Goal: Information Seeking & Learning: Find specific fact

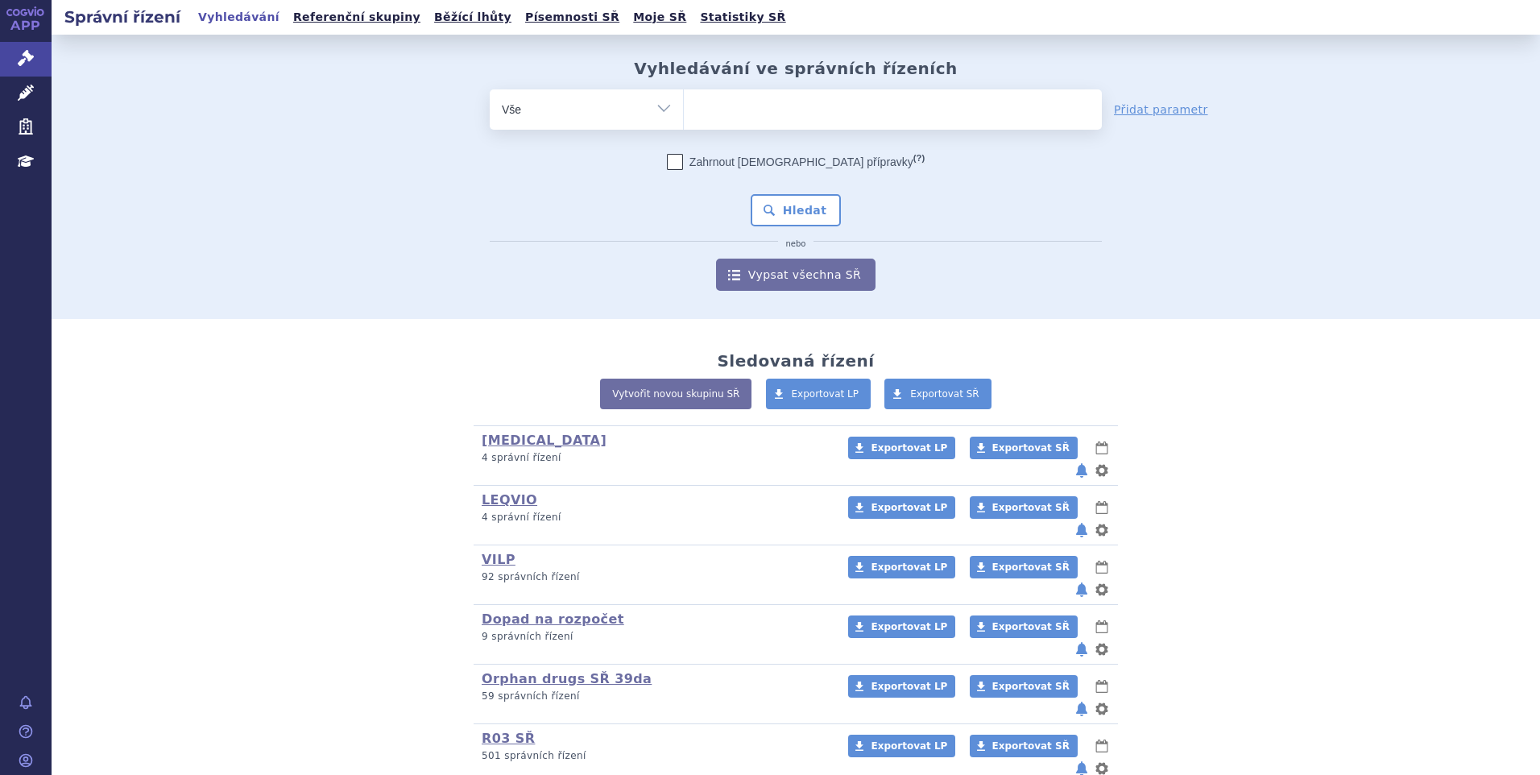
click at [715, 103] on ul at bounding box center [893, 106] width 418 height 34
click at [684, 103] on select at bounding box center [683, 109] width 1 height 40
type input "su"
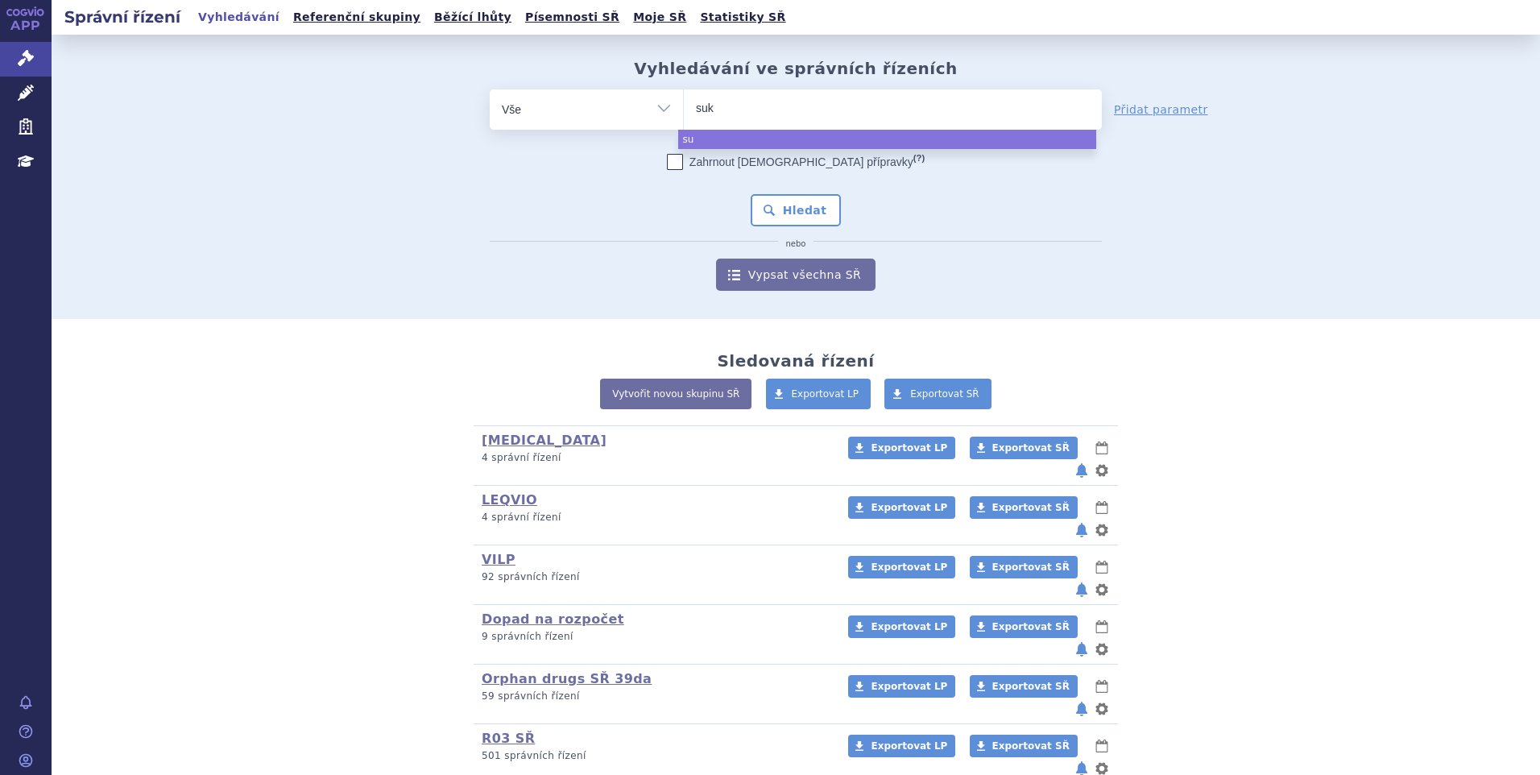
type input "sukl"
type input "sukls"
type input "sukls35"
type input "sukls354"
type input "sukls3543"
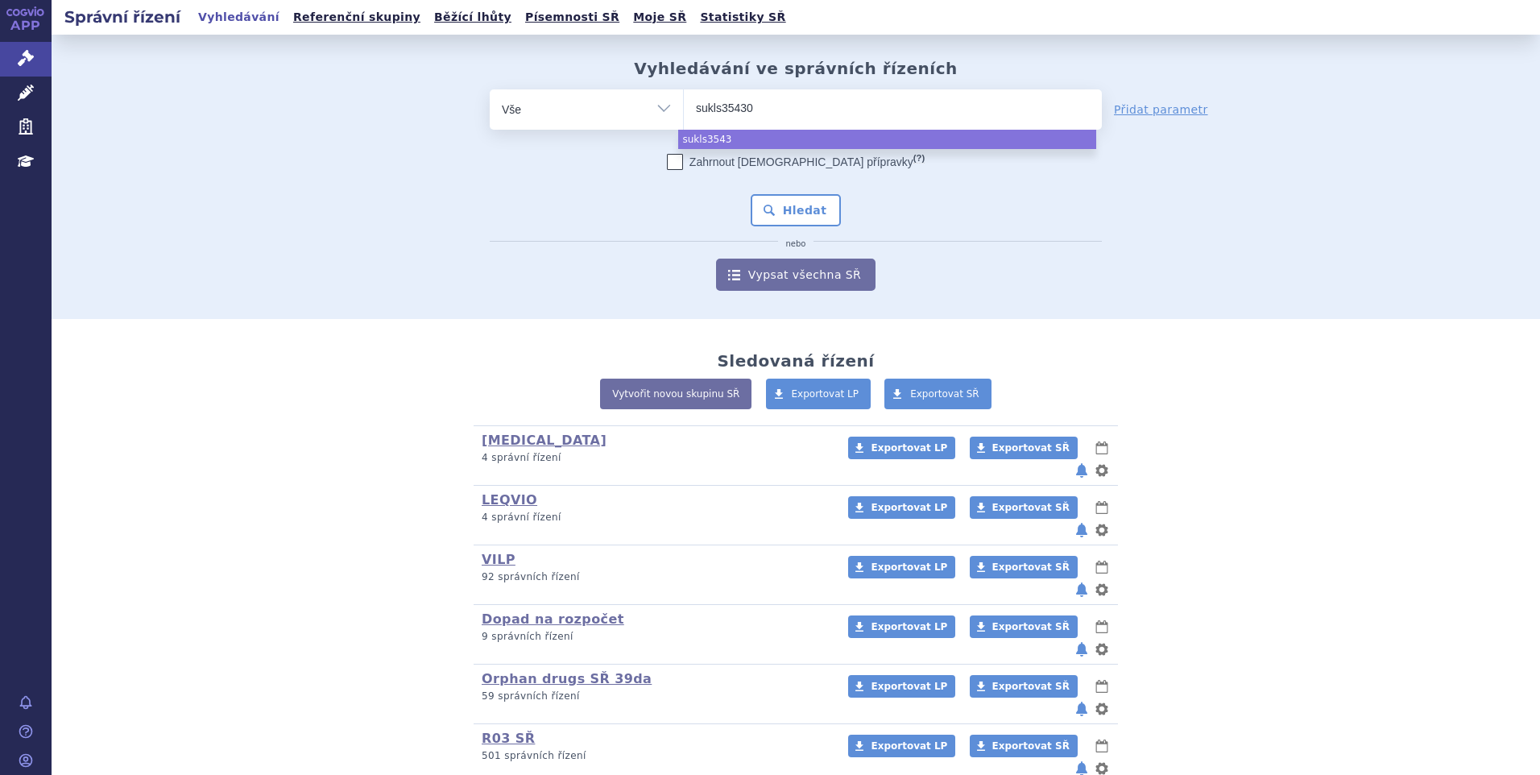
type input "sukls354302"
type input "sukls354302/"
type input "sukls354302/2"
type input "sukls354302/20"
type input "sukls354302/2025"
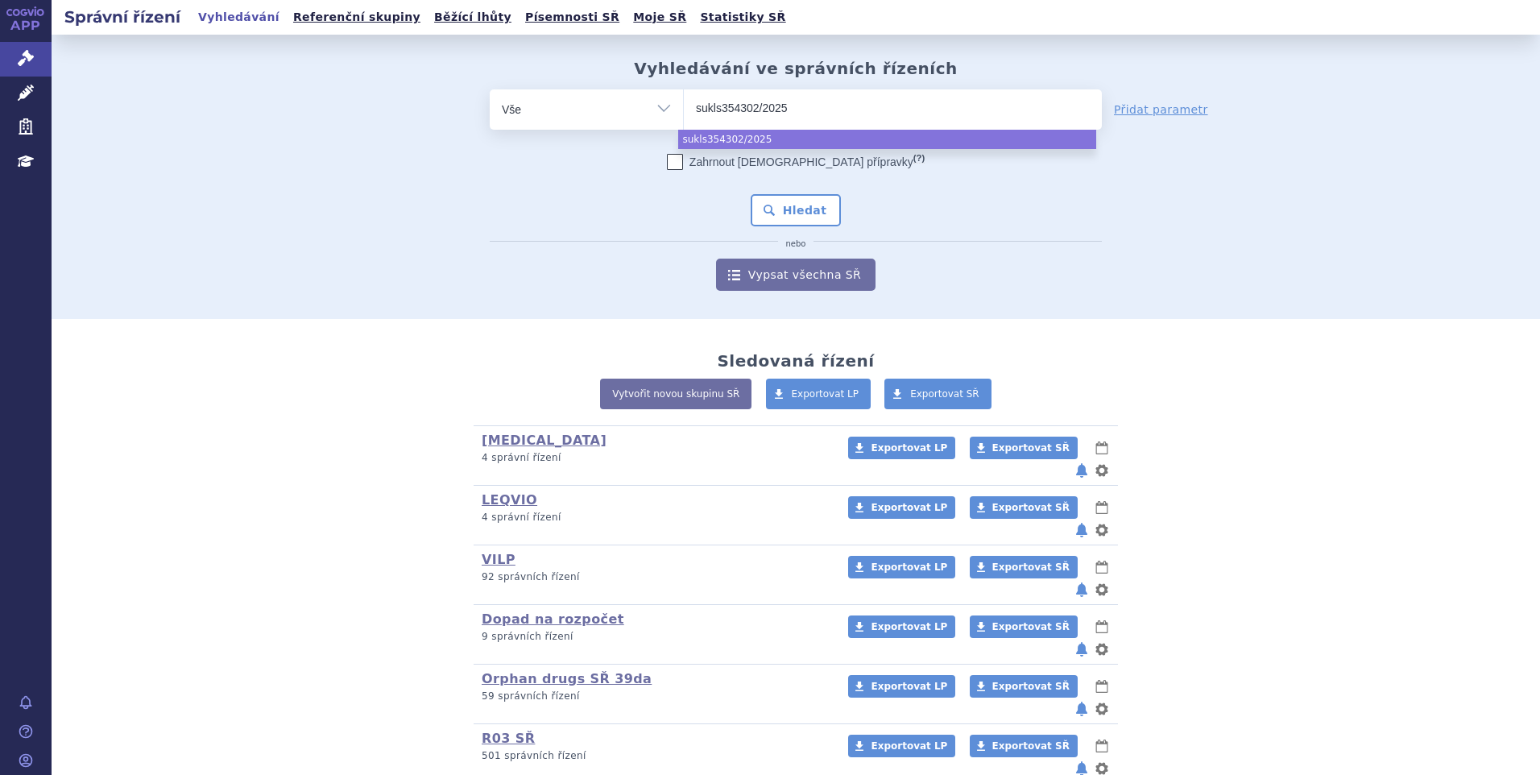
select select "sukls354302/2025"
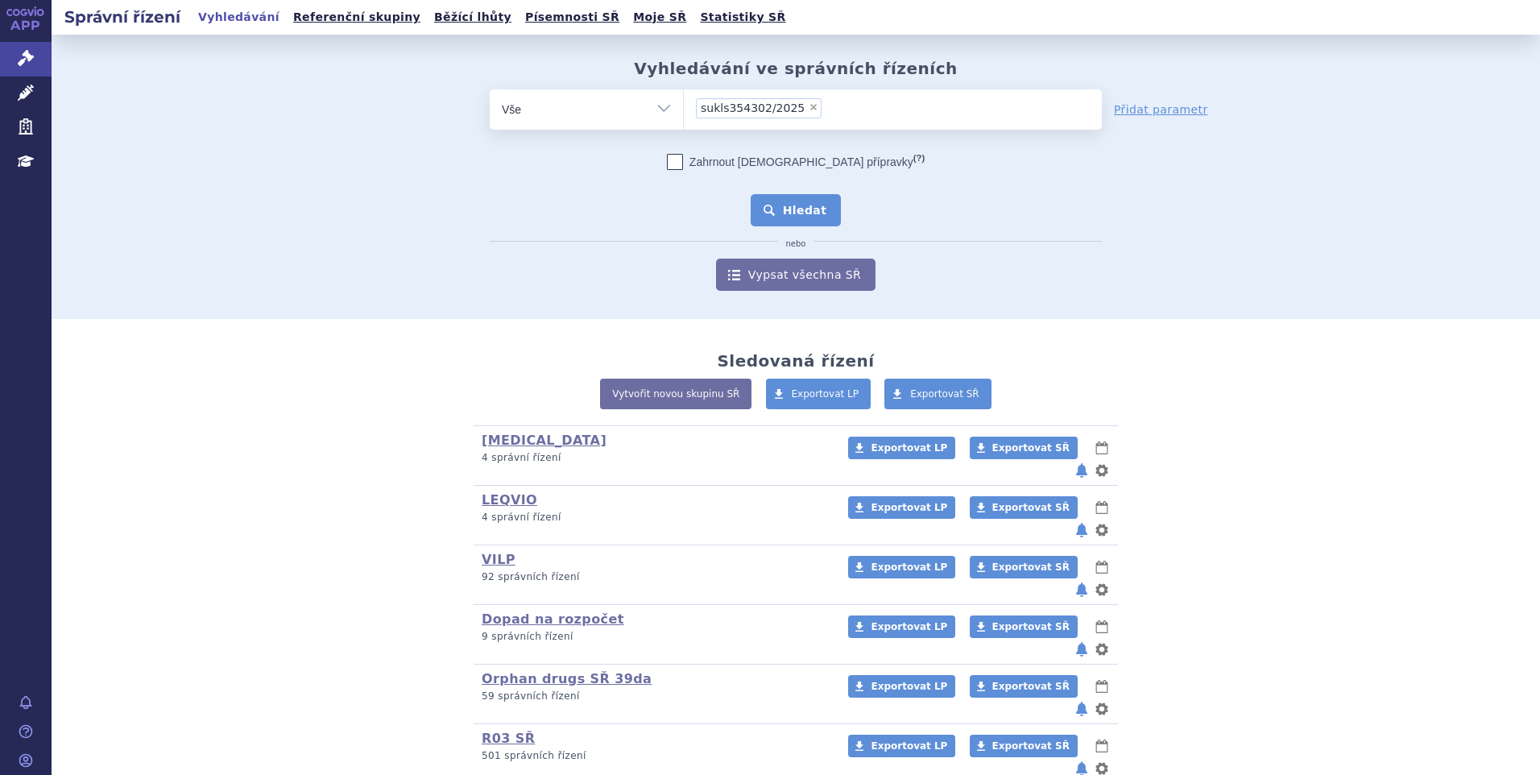
click at [793, 210] on button "Hledat" at bounding box center [796, 210] width 91 height 32
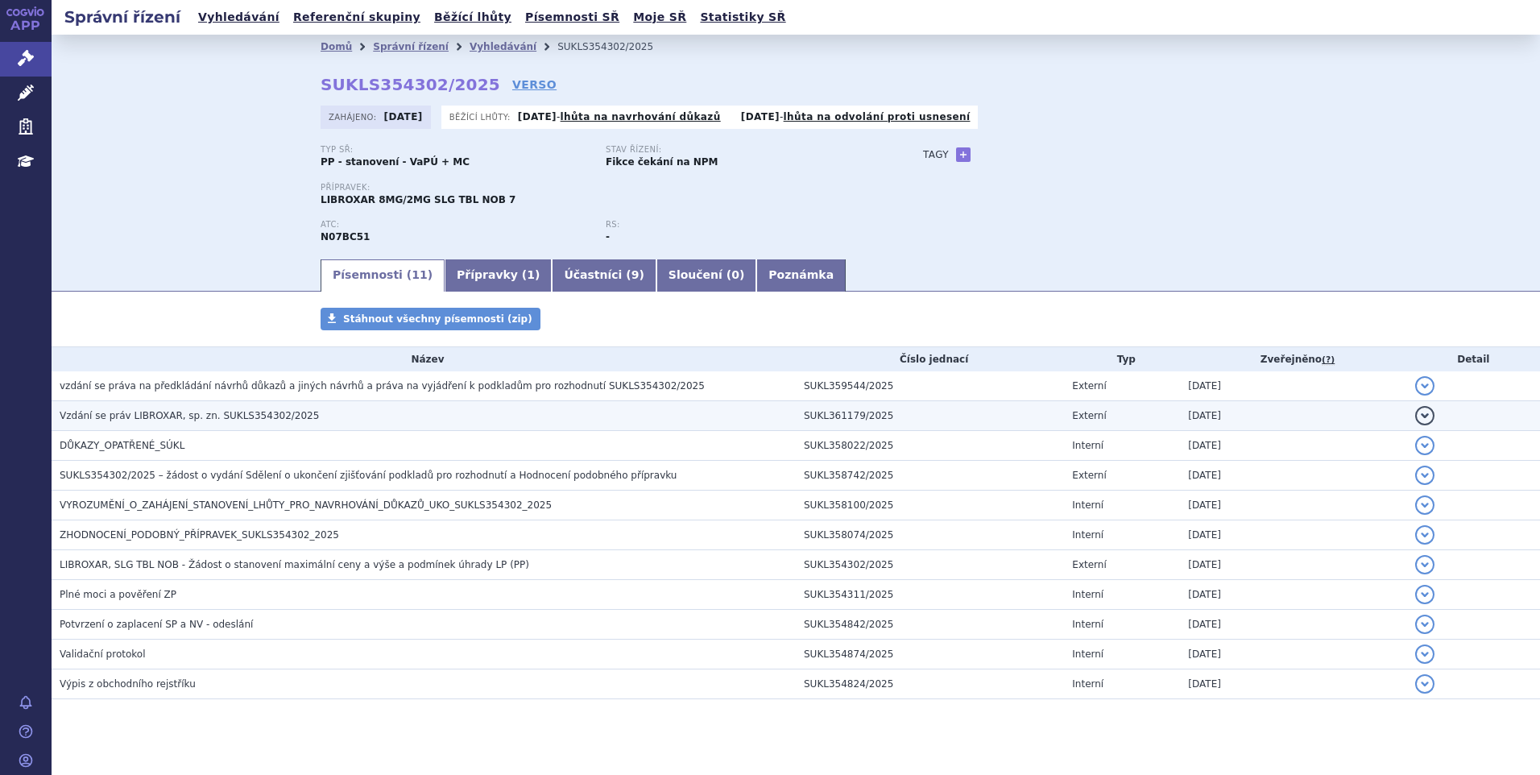
click at [186, 414] on span "Vzdání se práv LIBROXAR, sp. zn. SUKLS354302/2025" at bounding box center [189, 415] width 259 height 11
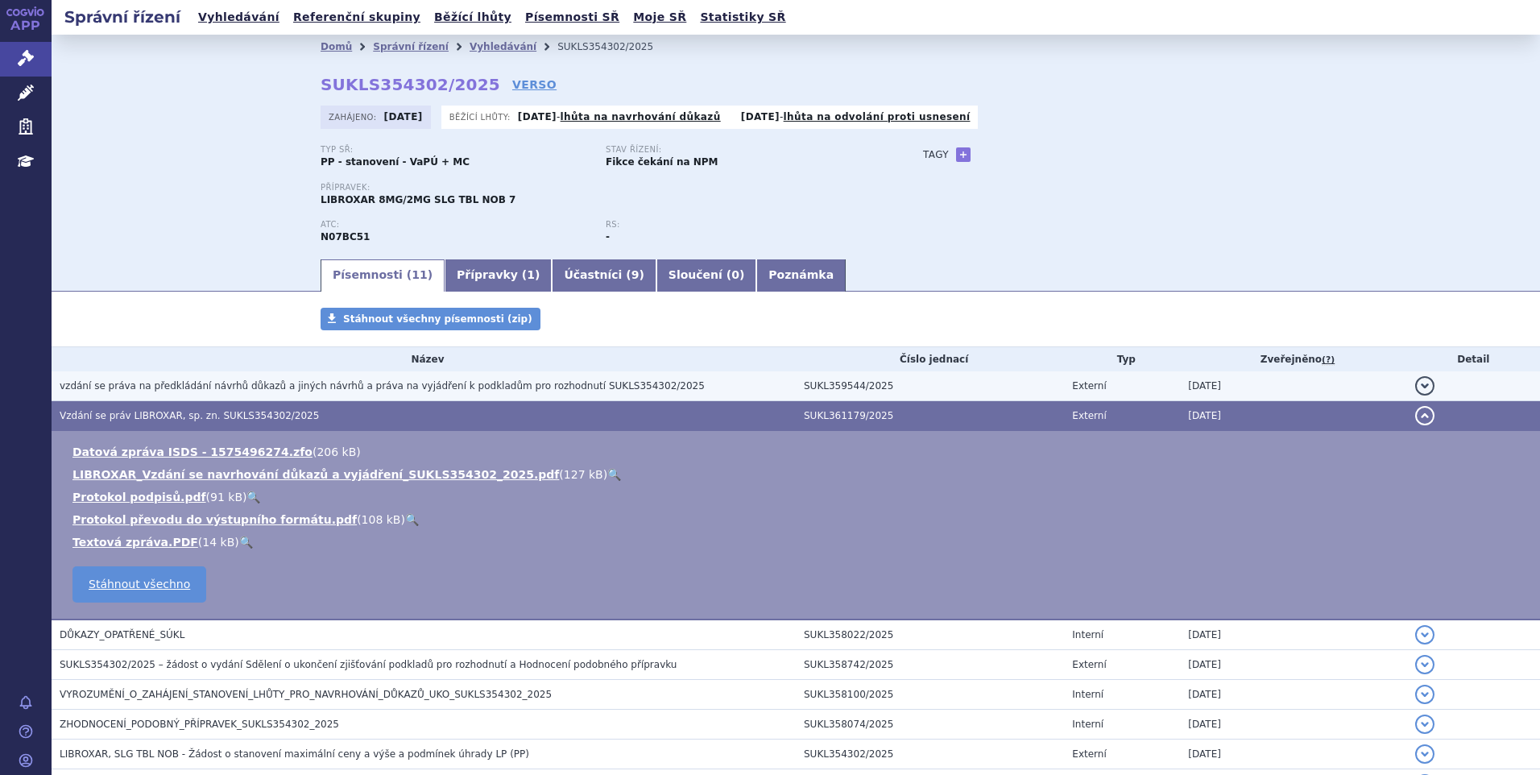
click at [196, 388] on span "vzdání se práva na předkládání návrhů důkazů a jiných návrhů a práva na vyjádře…" at bounding box center [382, 385] width 645 height 11
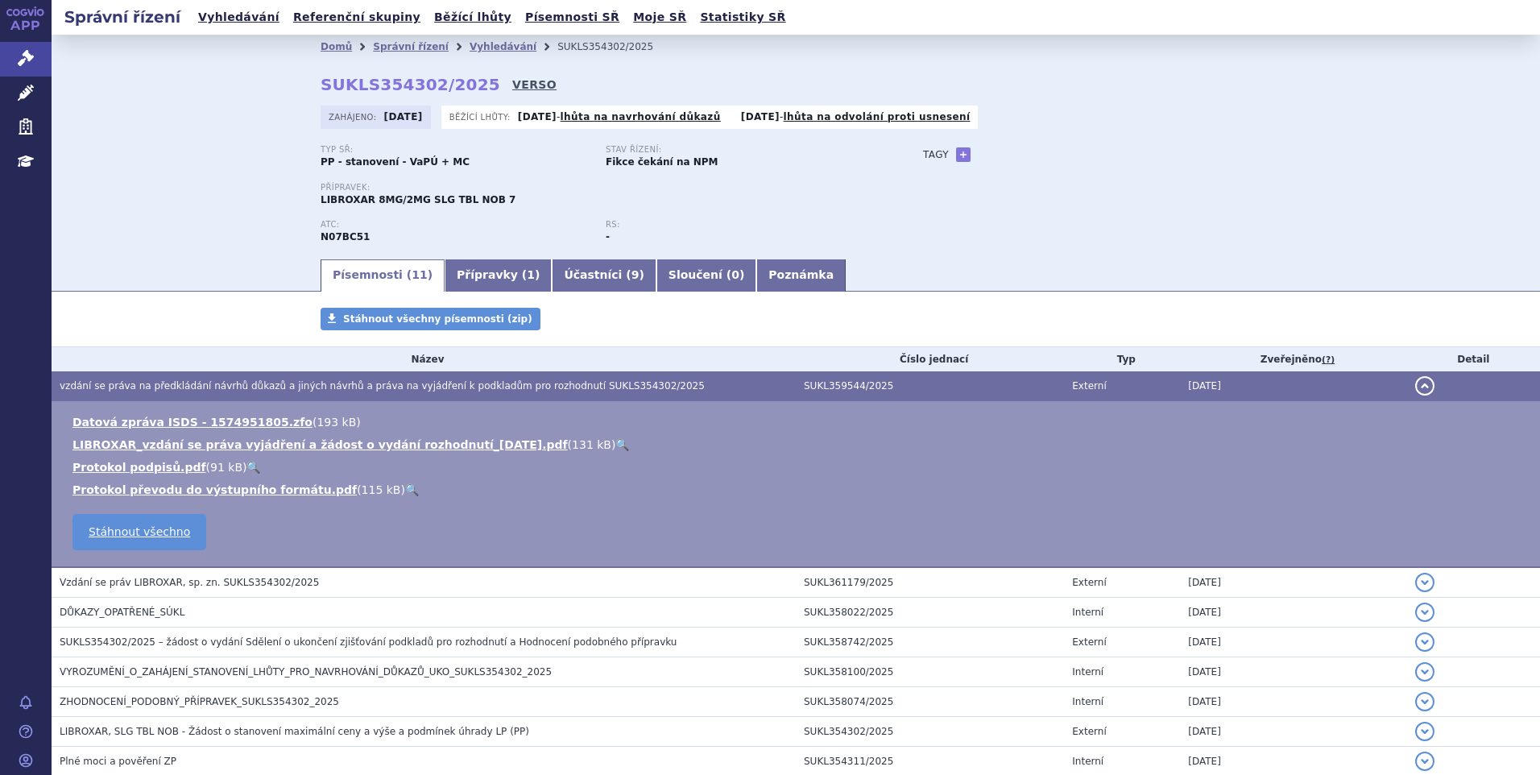
click at [512, 83] on link "VERSO" at bounding box center [534, 85] width 44 height 16
click at [226, 17] on link "Vyhledávání" at bounding box center [238, 17] width 91 height 22
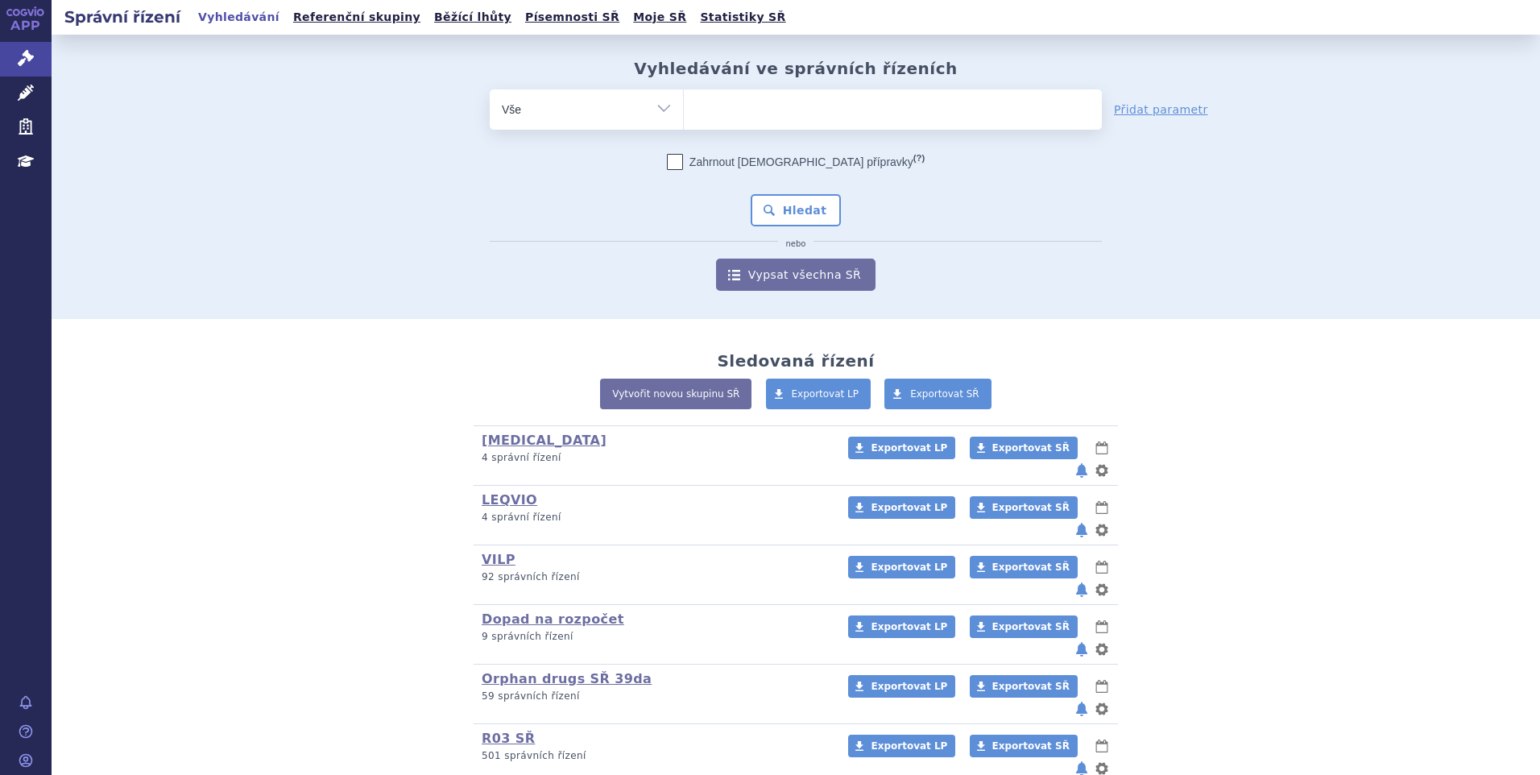
click at [752, 110] on ul at bounding box center [893, 106] width 418 height 34
click at [684, 110] on select at bounding box center [683, 109] width 1 height 40
paste input "SUKLS238671/2025"
type input "SUKLS238671/2025"
select select "SUKLS238671/2025"
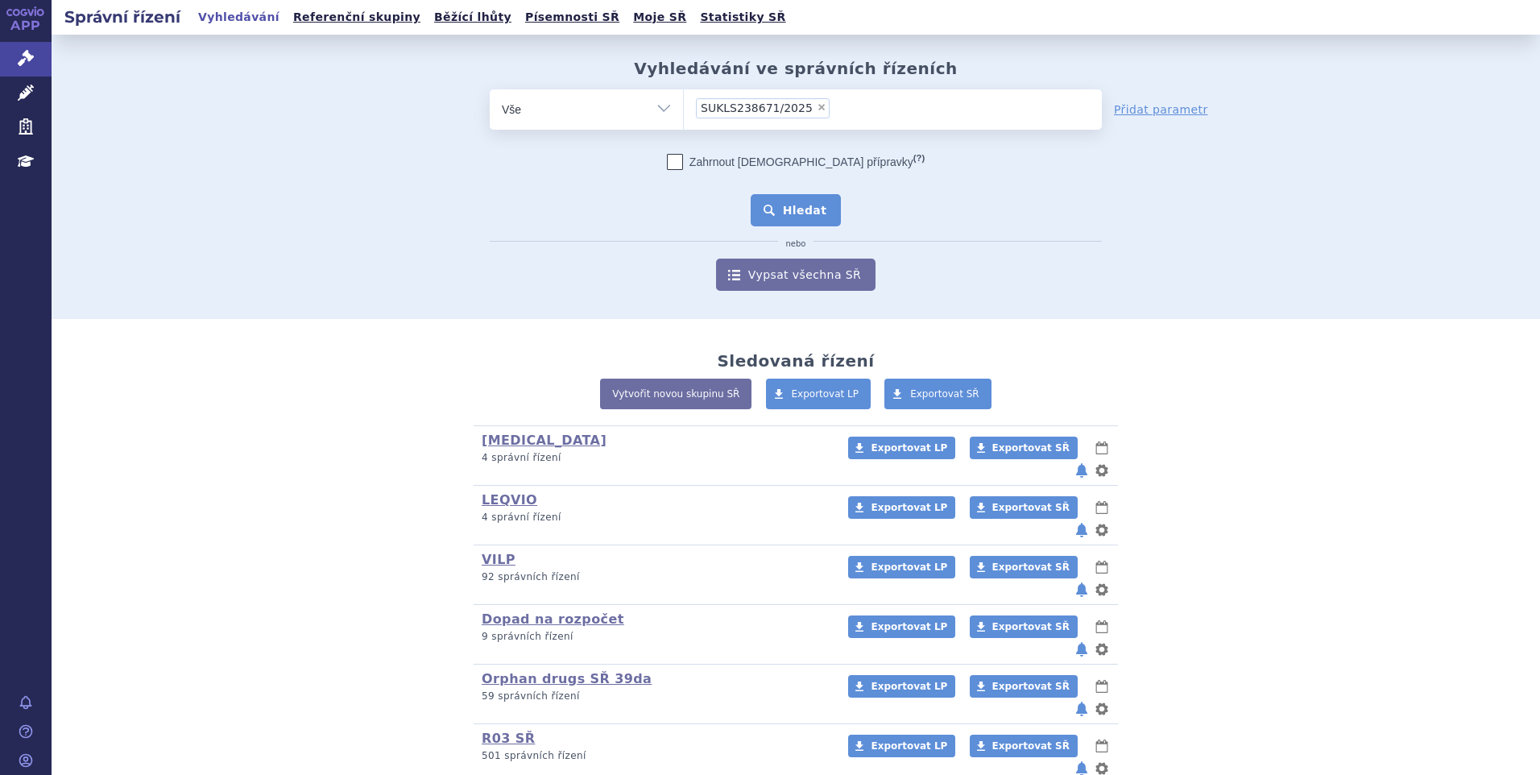
click at [782, 205] on button "Hledat" at bounding box center [796, 210] width 91 height 32
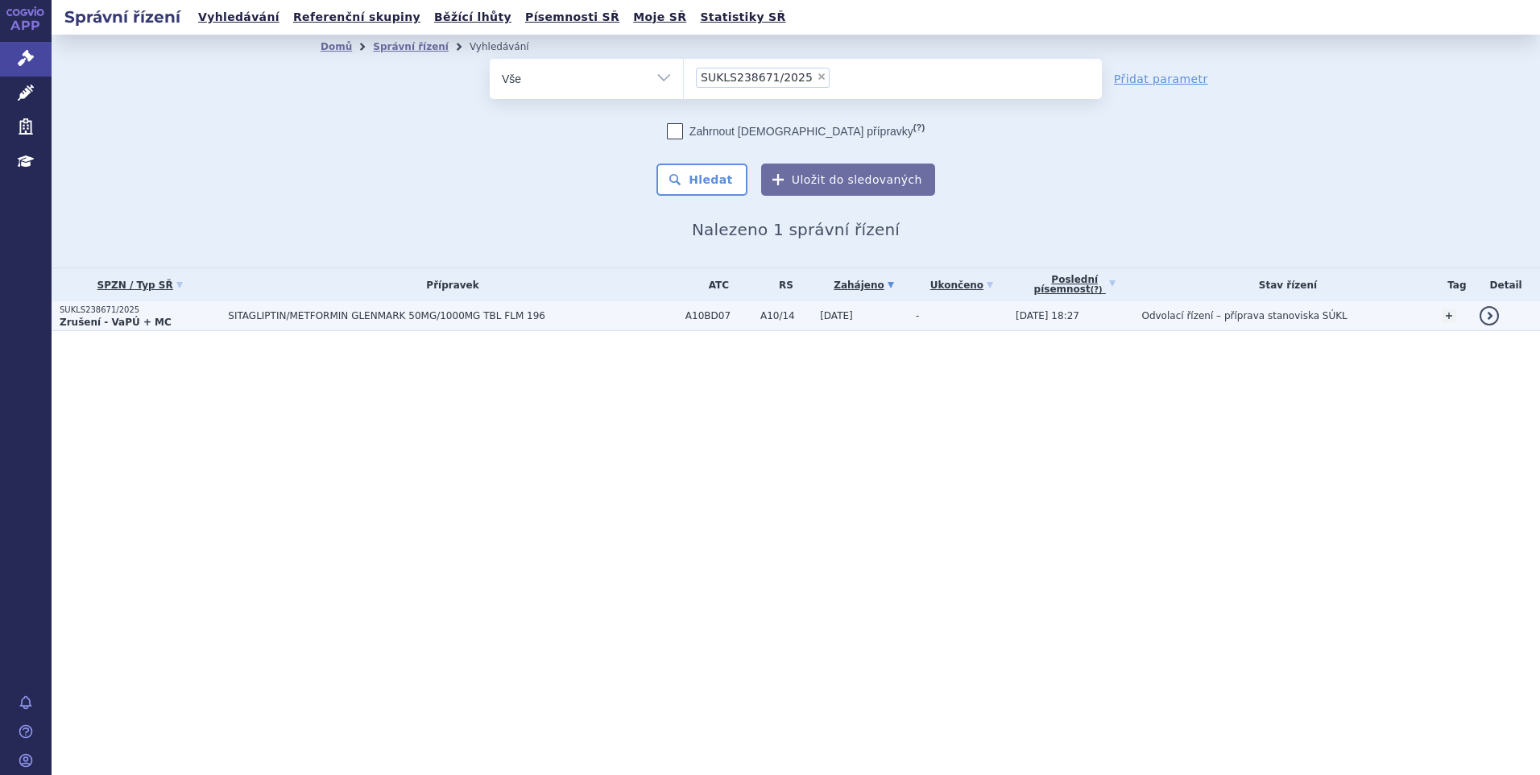
click at [220, 309] on td "SITAGLIPTIN/METFORMIN GLENMARK 50MG/1000MG TBL FLM 196" at bounding box center [449, 316] width 458 height 30
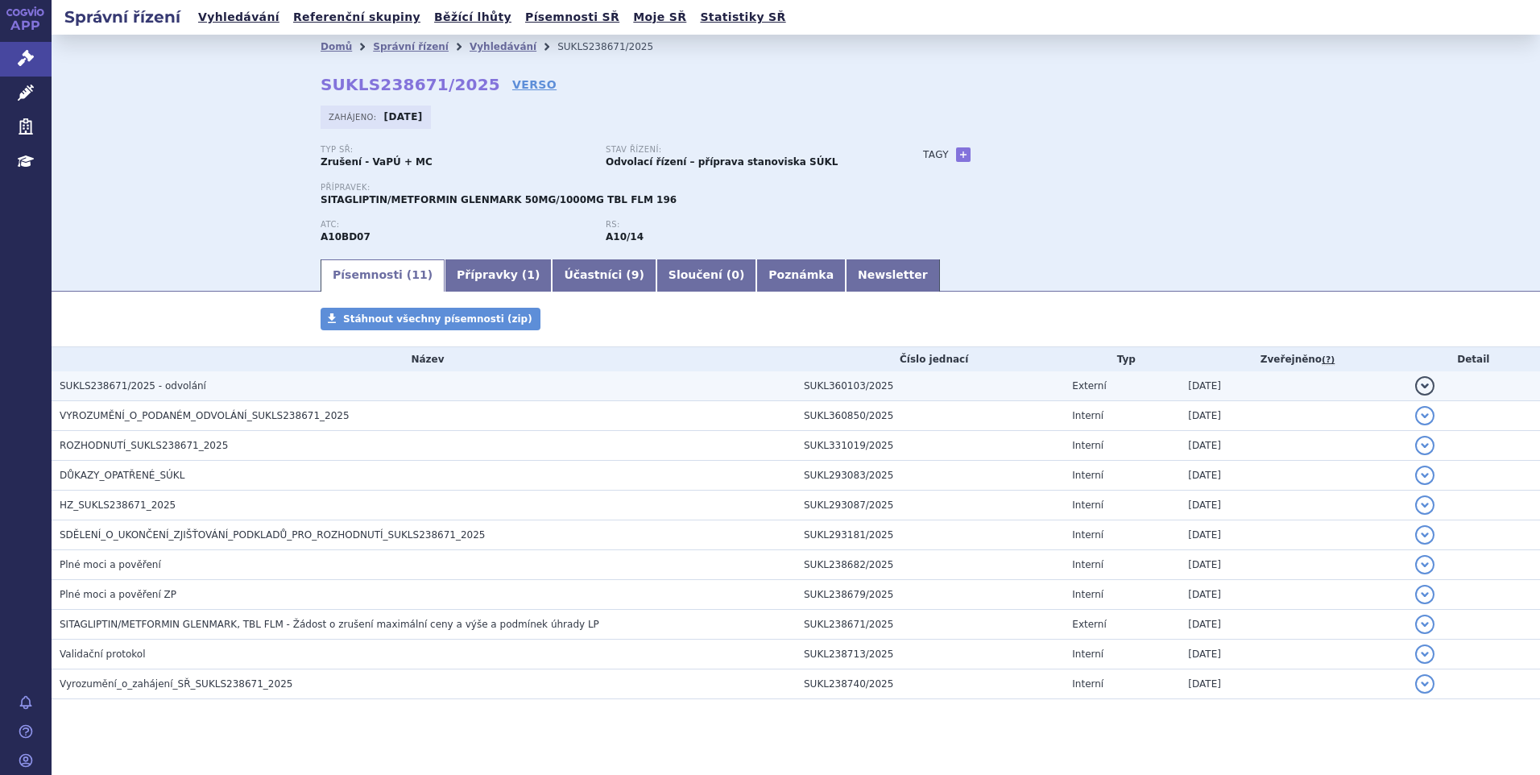
click at [205, 394] on h3 "SUKLS238671/2025 - odvolání" at bounding box center [428, 386] width 736 height 16
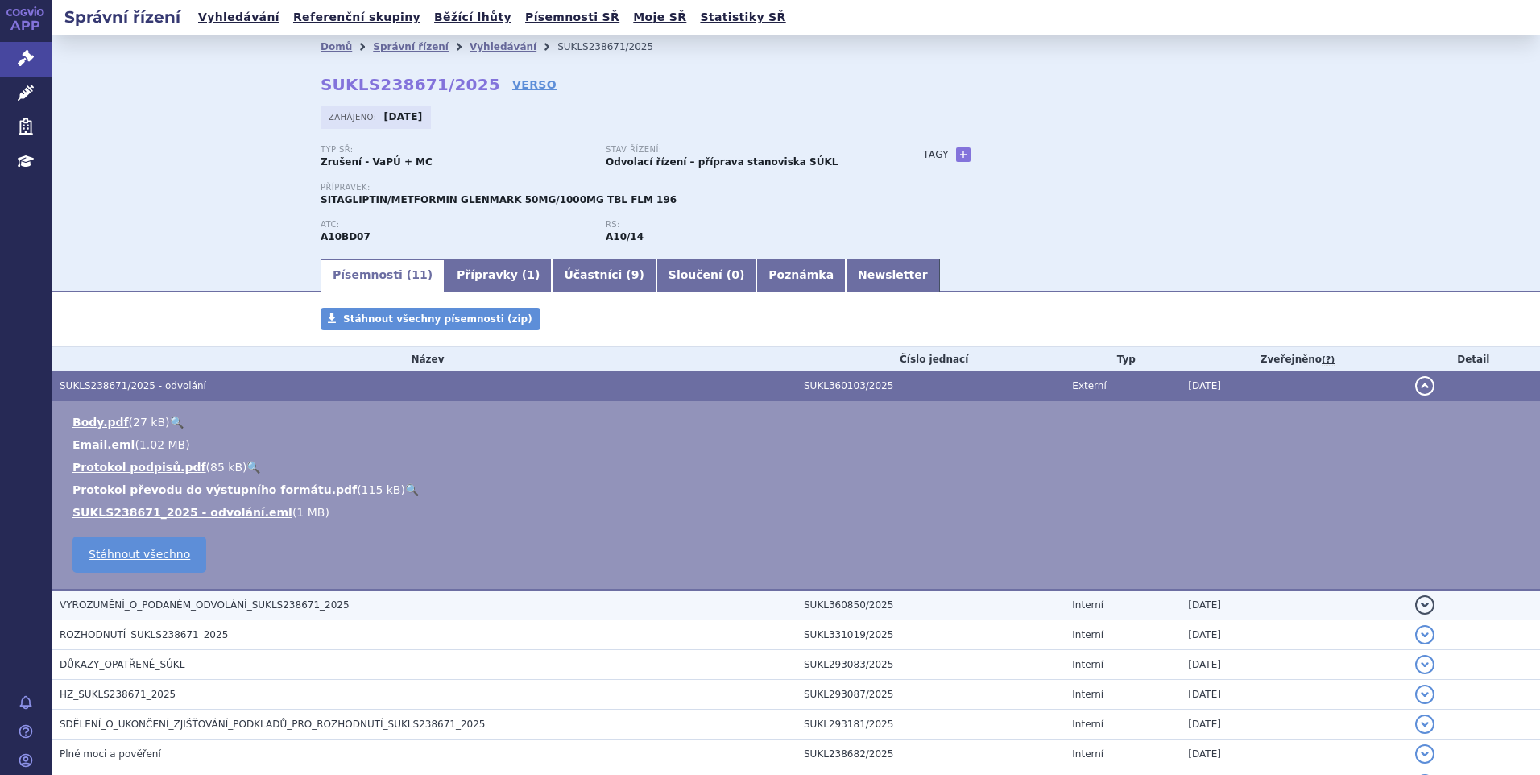
click at [191, 602] on span "VYROZUMĚNÍ_O_PODANÉM_ODVOLÁNÍ_SUKLS238671_2025" at bounding box center [205, 604] width 290 height 11
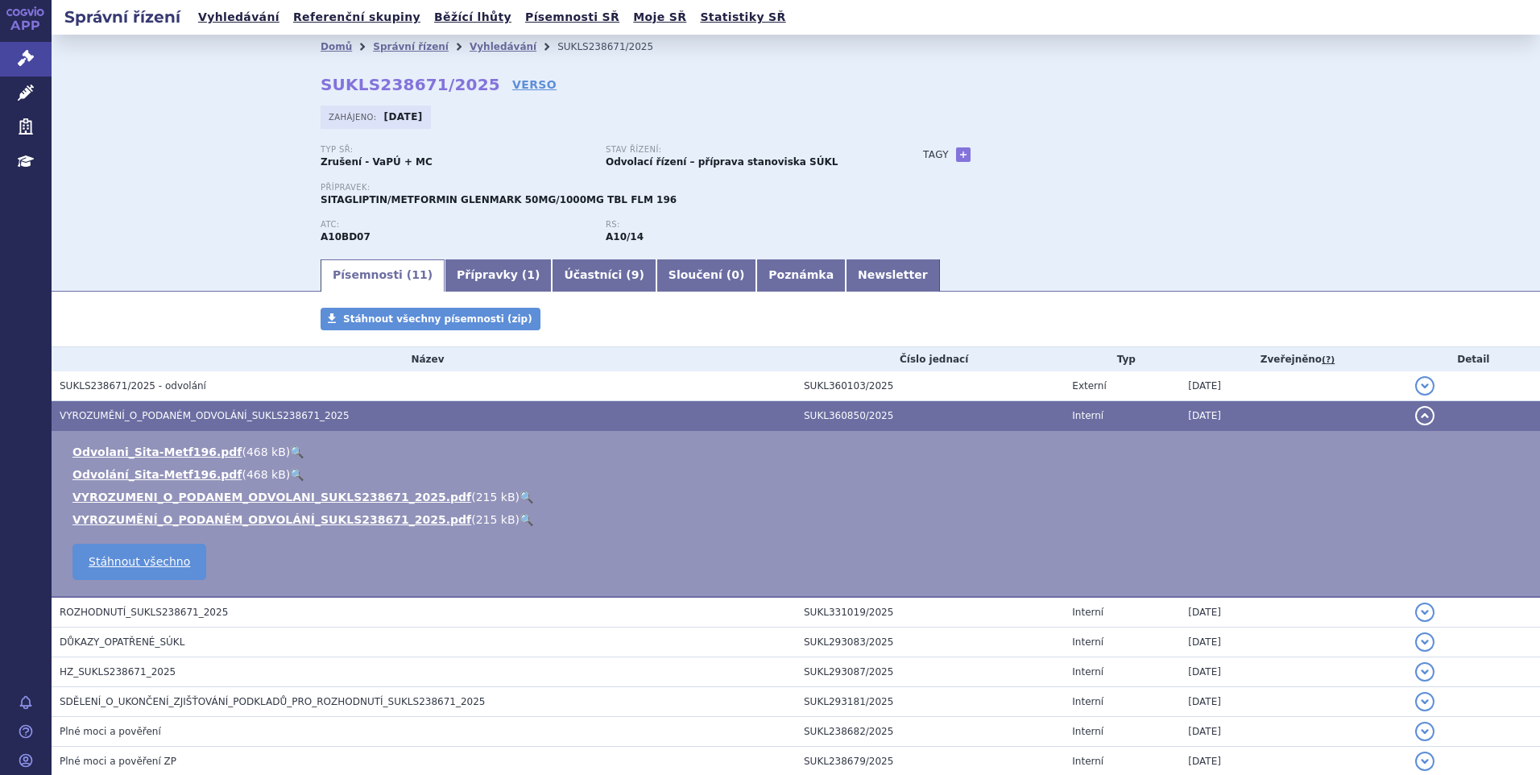
click at [520, 495] on link "🔍" at bounding box center [527, 497] width 14 height 13
